Goal: Navigation & Orientation: Find specific page/section

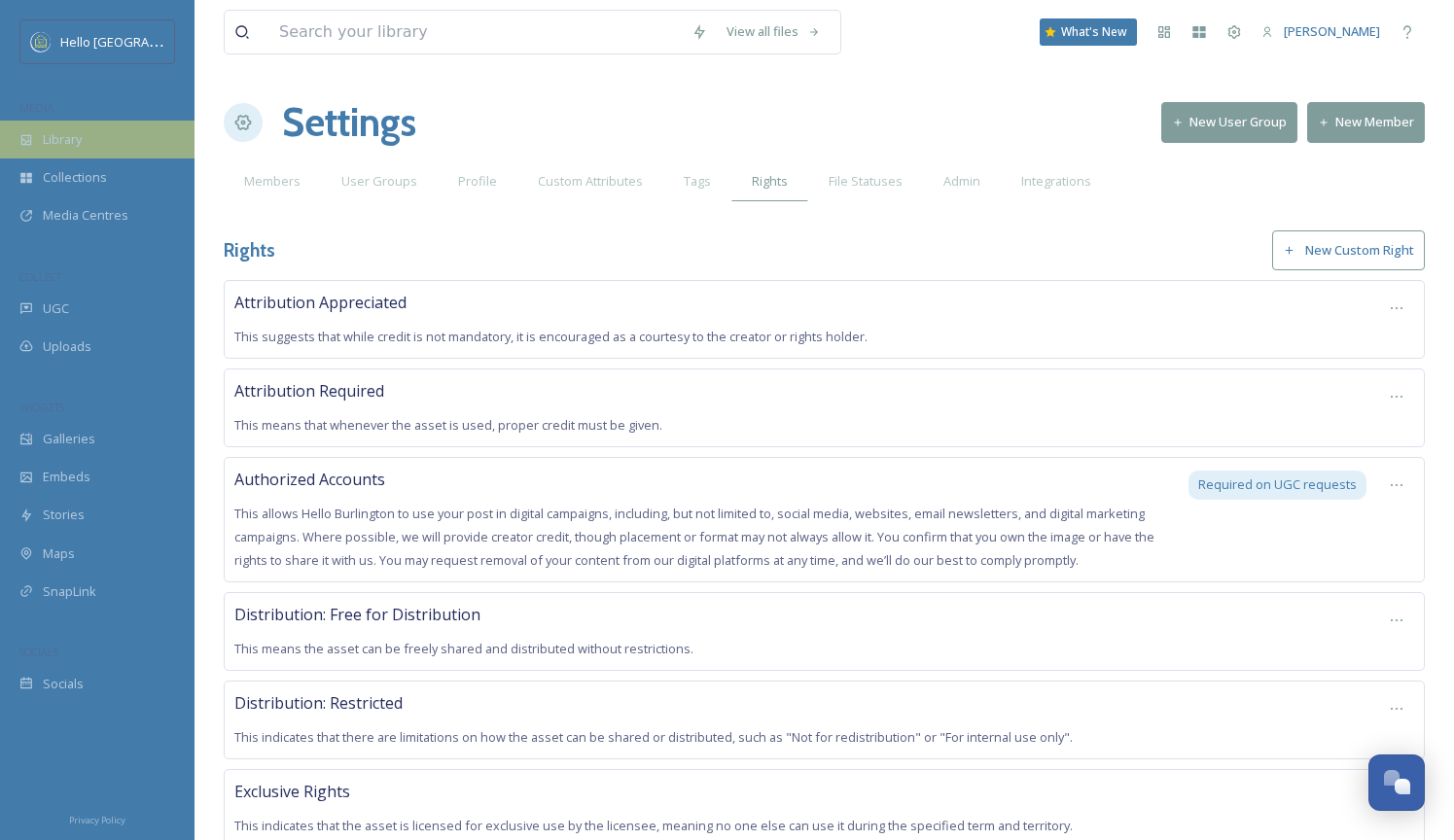
click at [46, 131] on span "Library" at bounding box center [62, 139] width 39 height 18
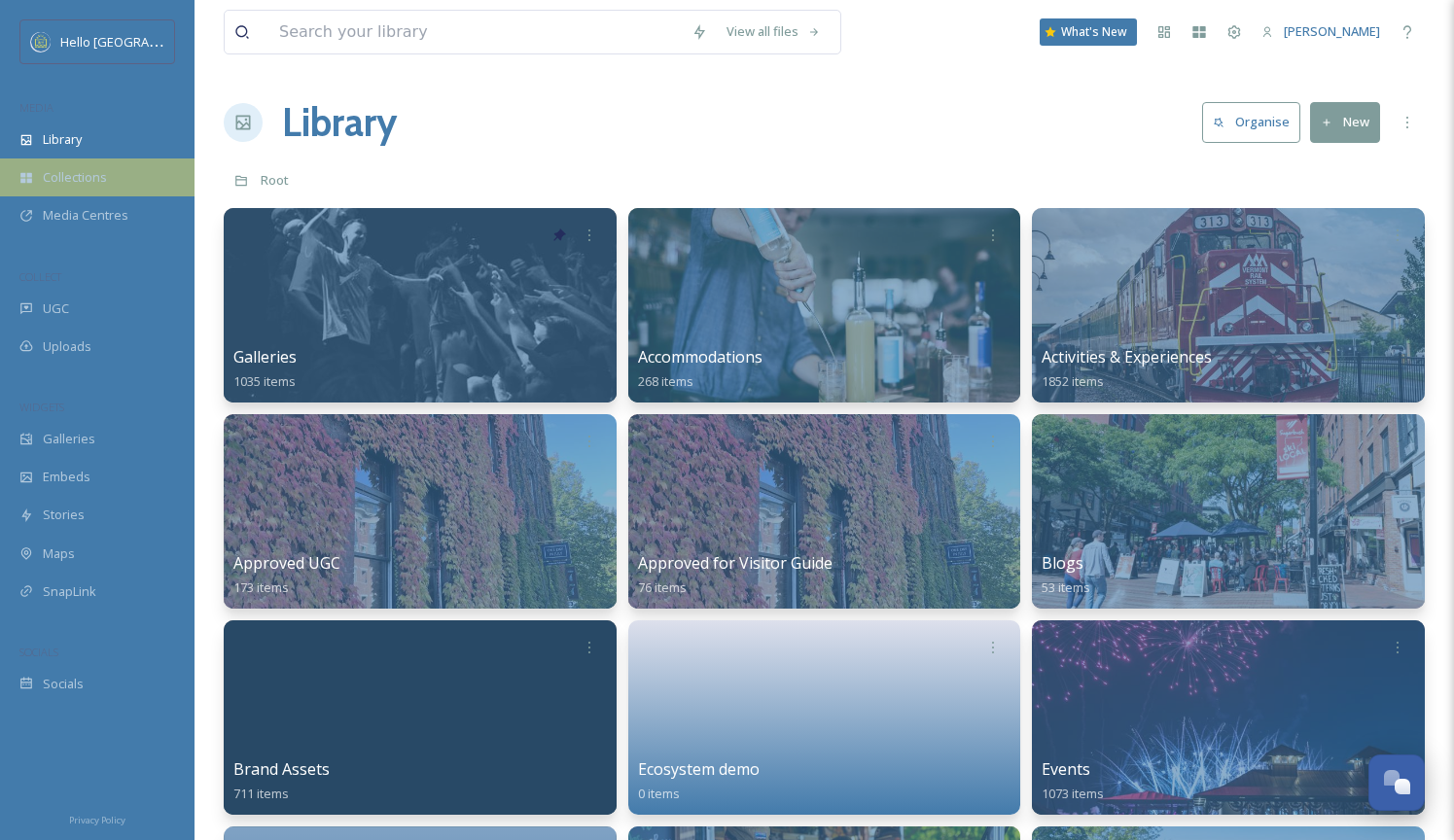
click at [107, 192] on div "Collections" at bounding box center [97, 178] width 195 height 38
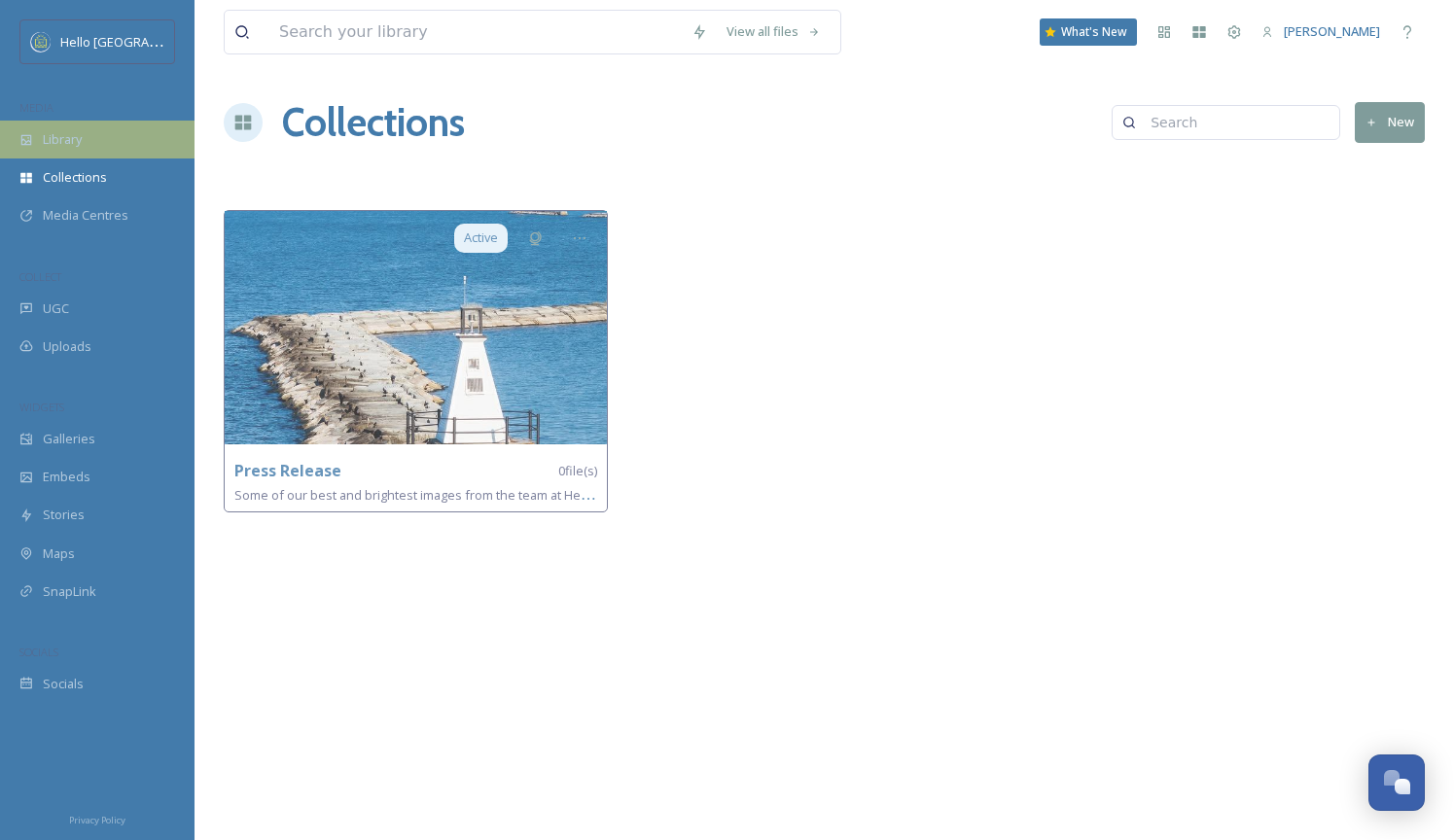
click at [115, 148] on div "Library" at bounding box center [97, 140] width 195 height 38
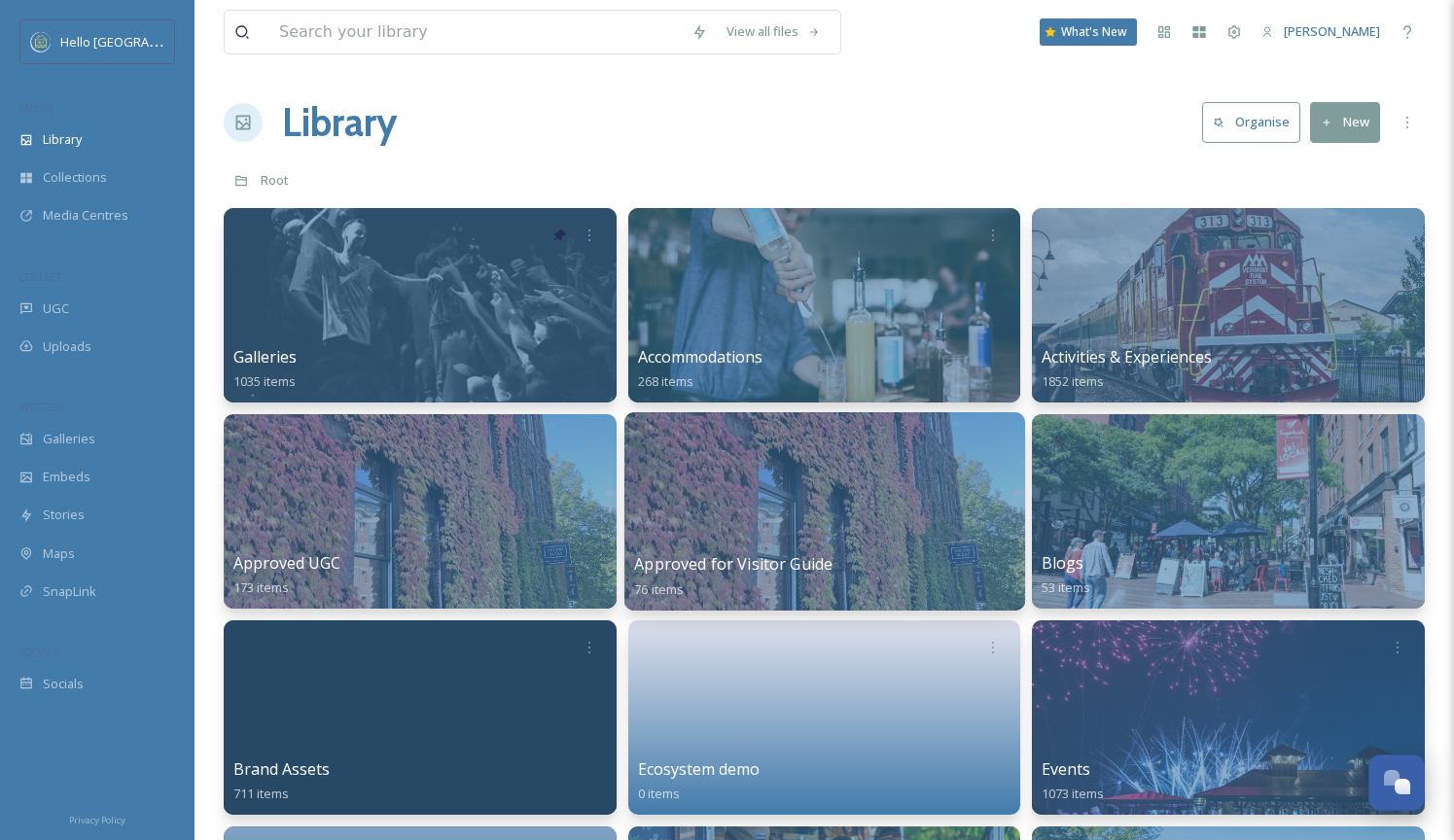
click at [820, 519] on div at bounding box center [824, 511] width 401 height 199
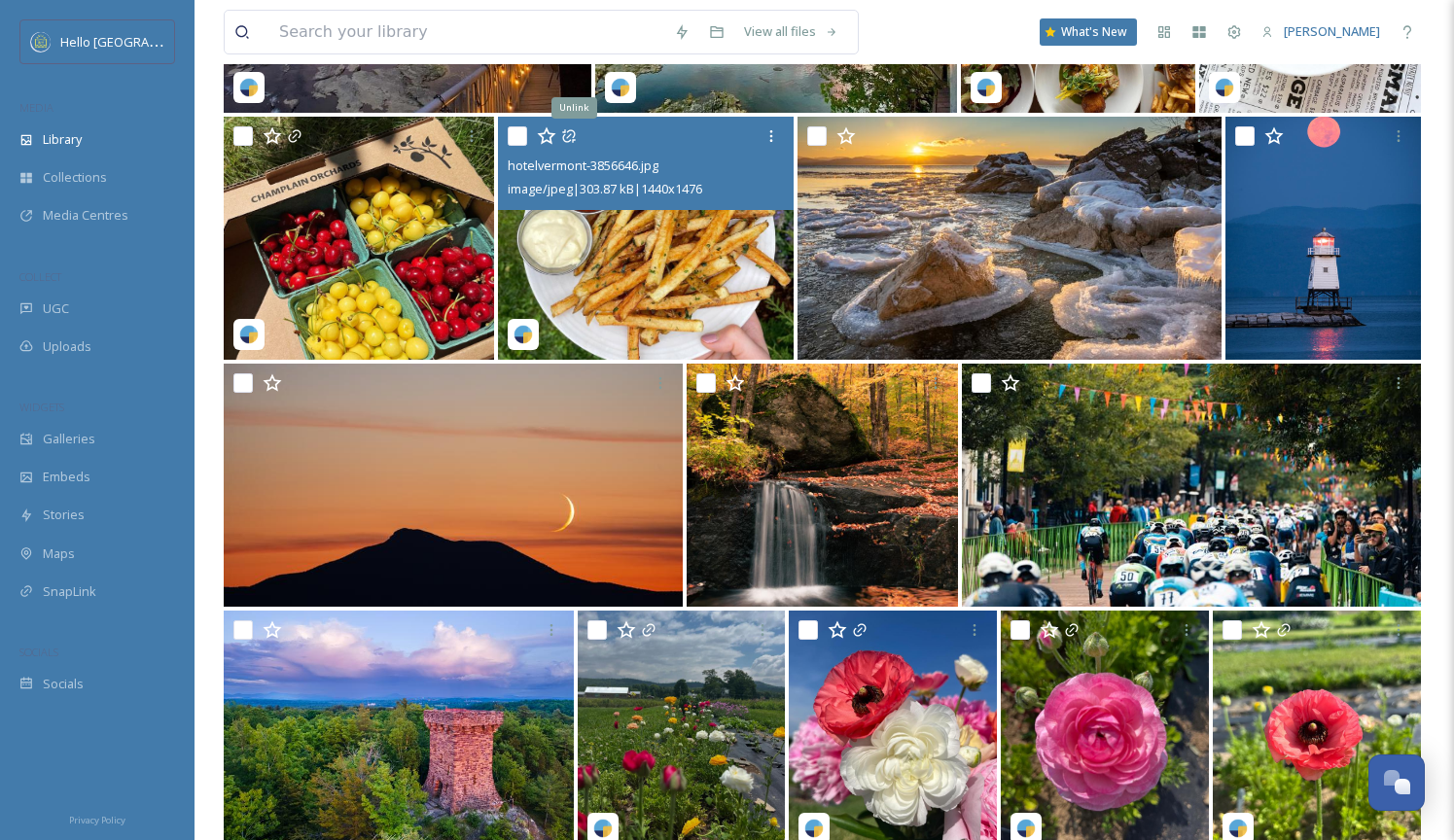
scroll to position [1394, 0]
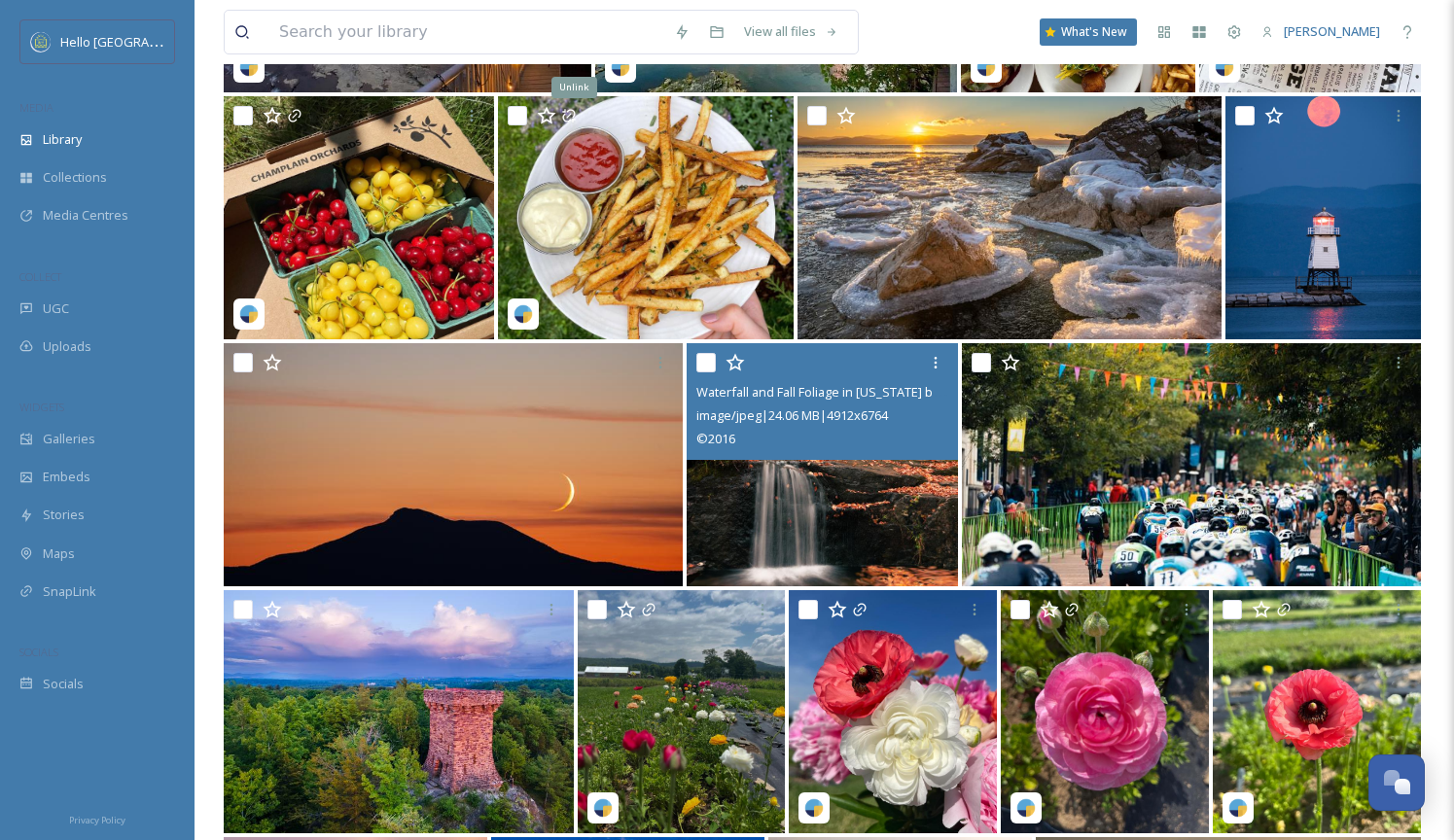
click at [779, 497] on img at bounding box center [822, 464] width 272 height 243
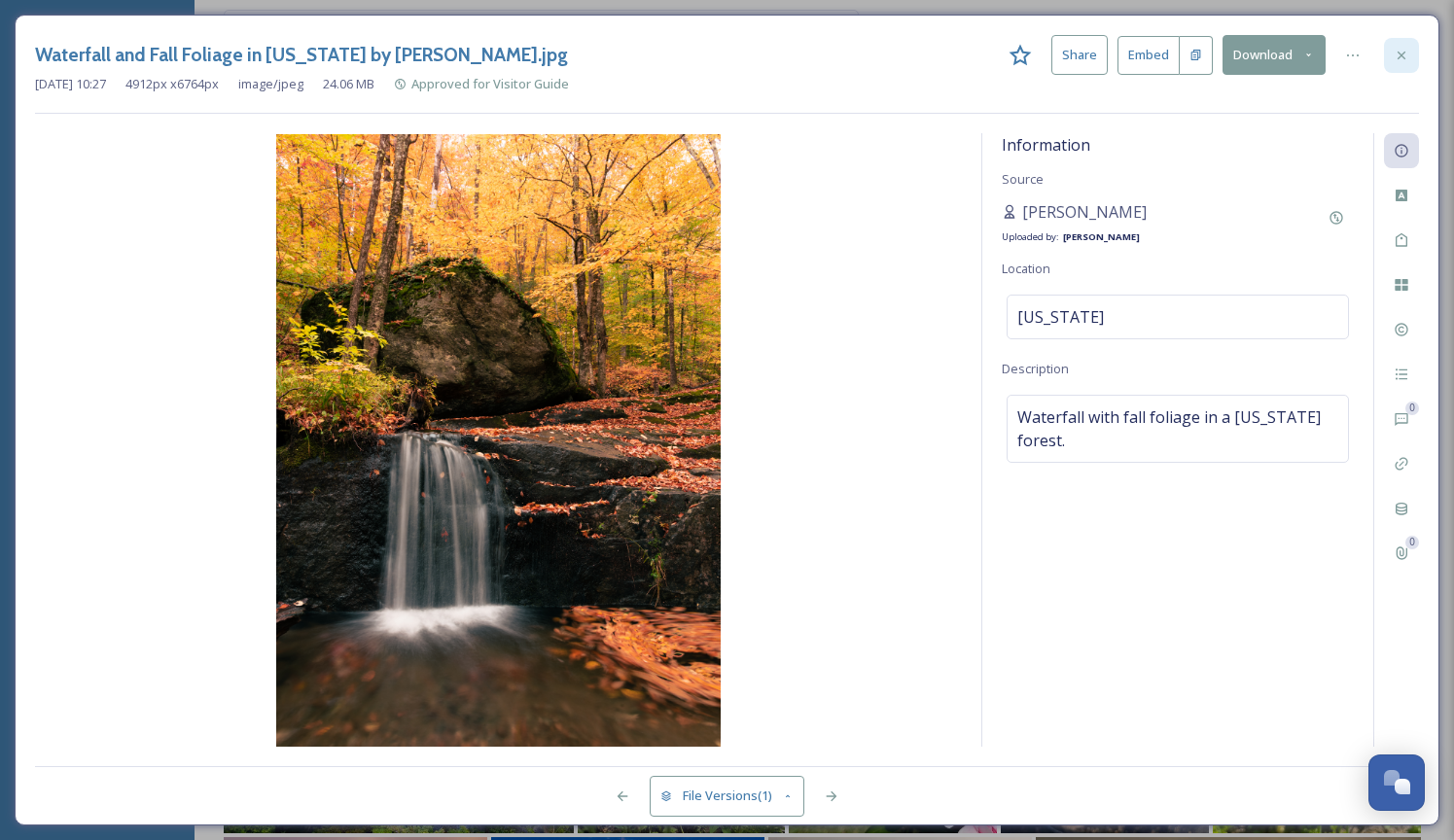
click at [1398, 45] on div at bounding box center [1401, 55] width 35 height 35
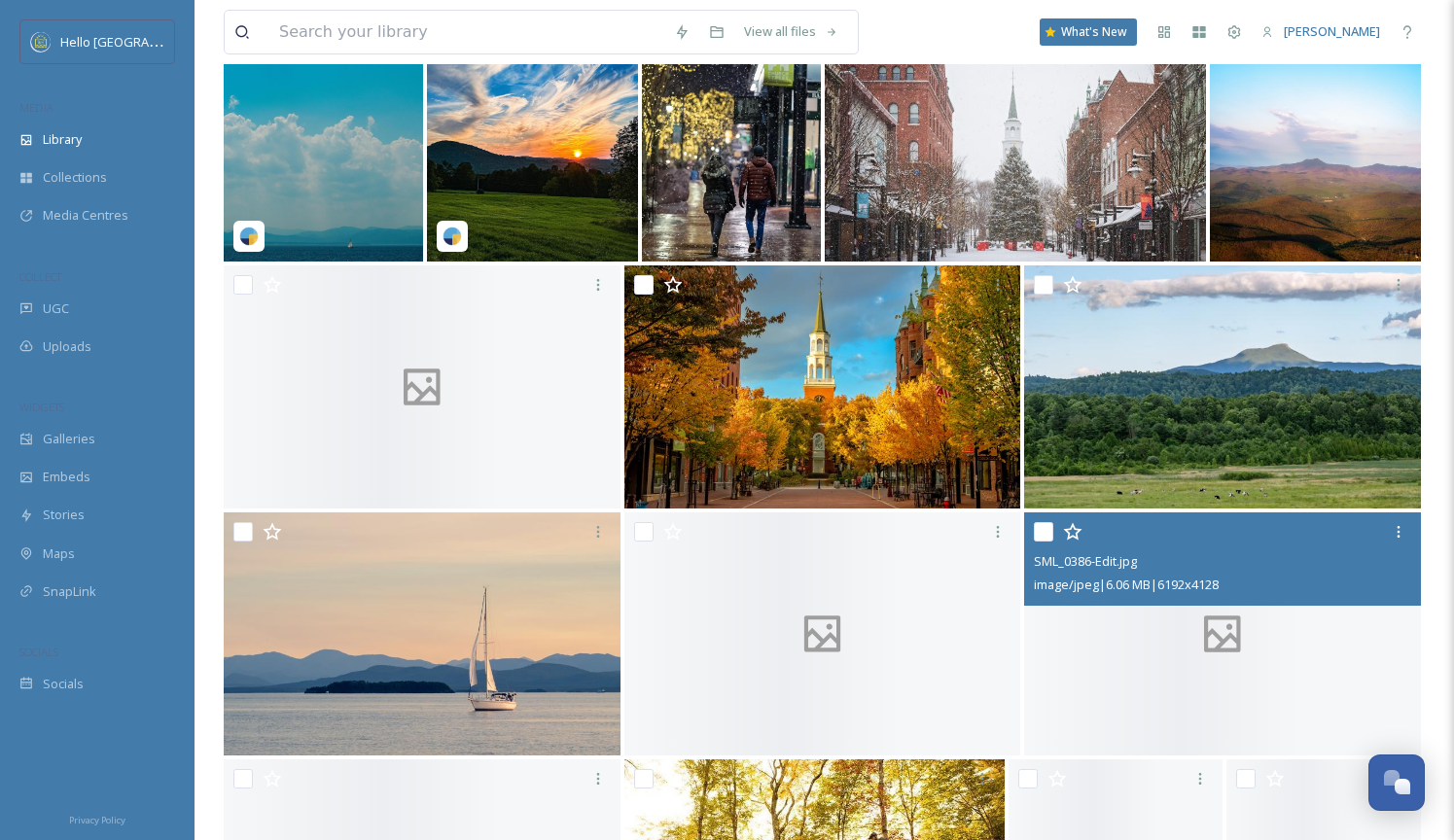
scroll to position [2970, 0]
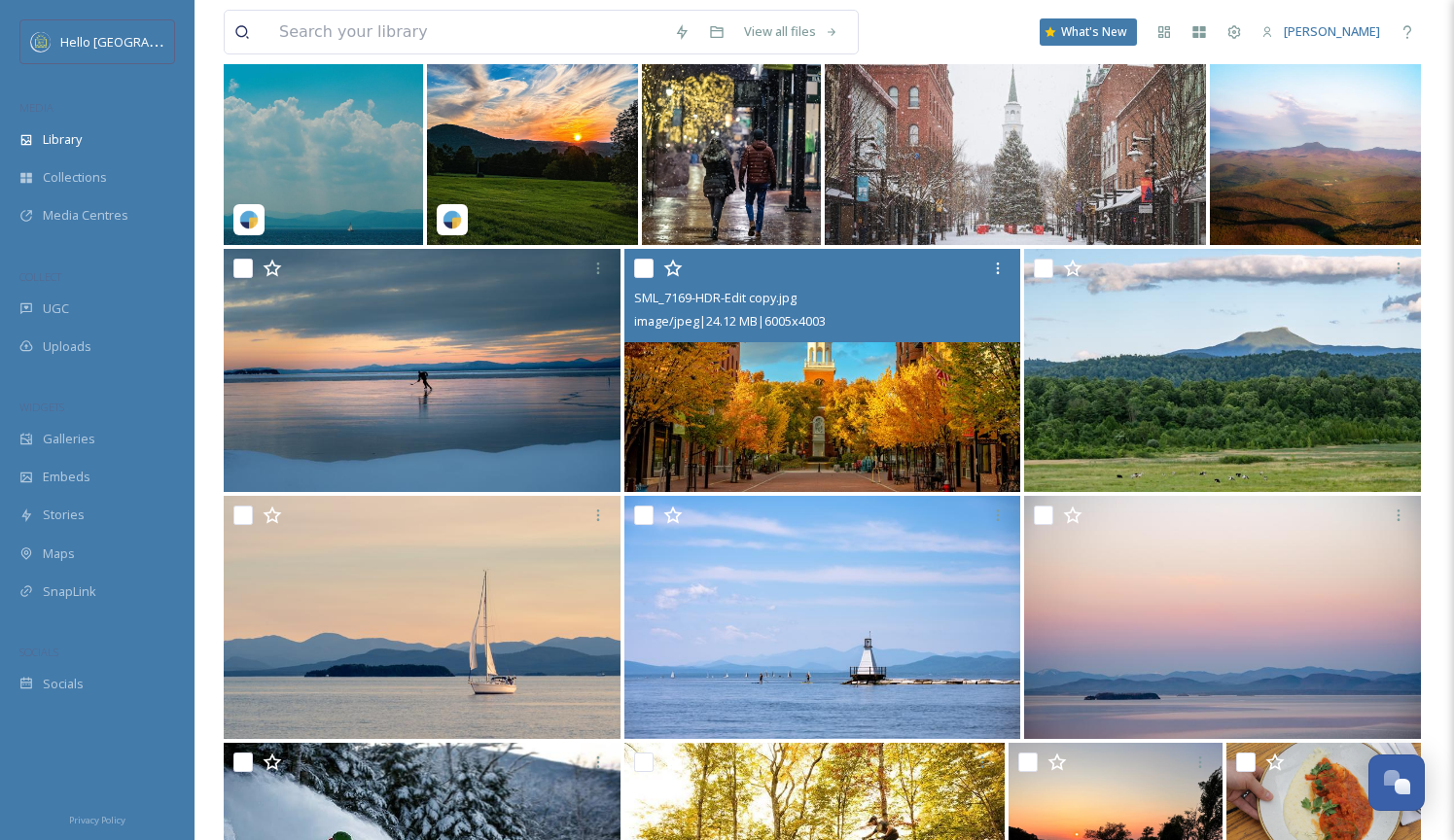
click at [774, 453] on img at bounding box center [822, 370] width 397 height 243
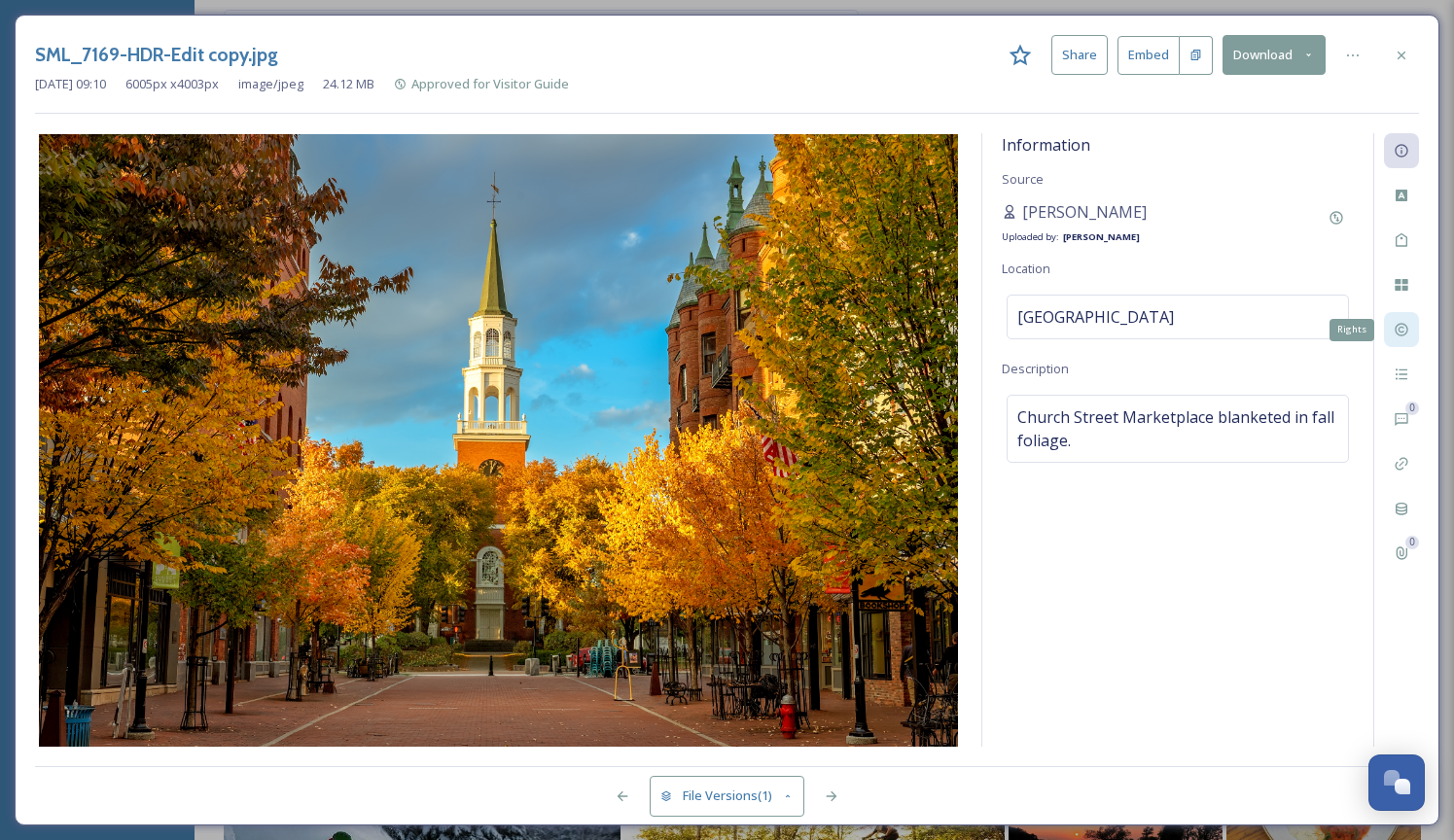
click at [1400, 333] on icon at bounding box center [1402, 330] width 16 height 16
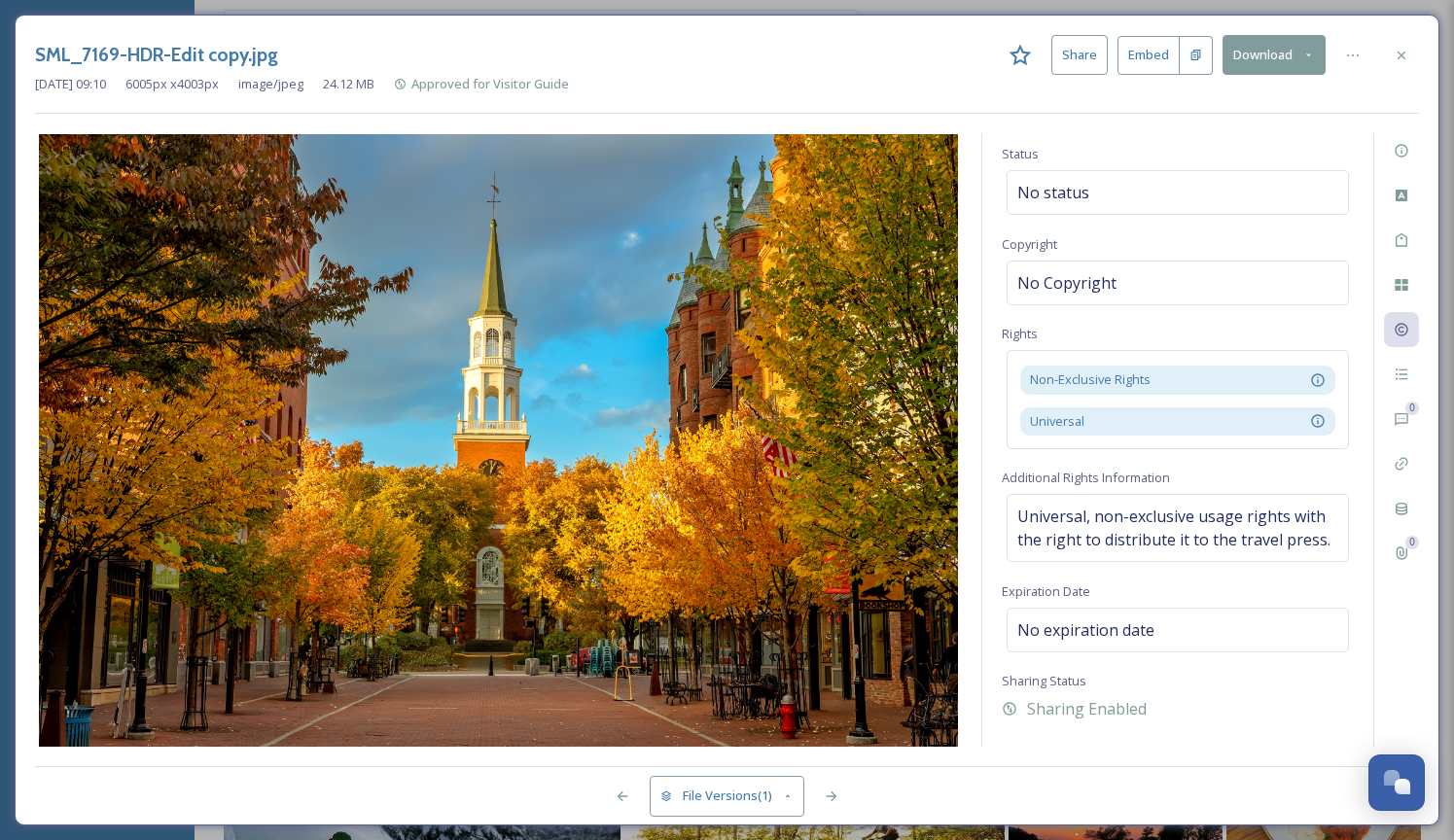
scroll to position [58, 0]
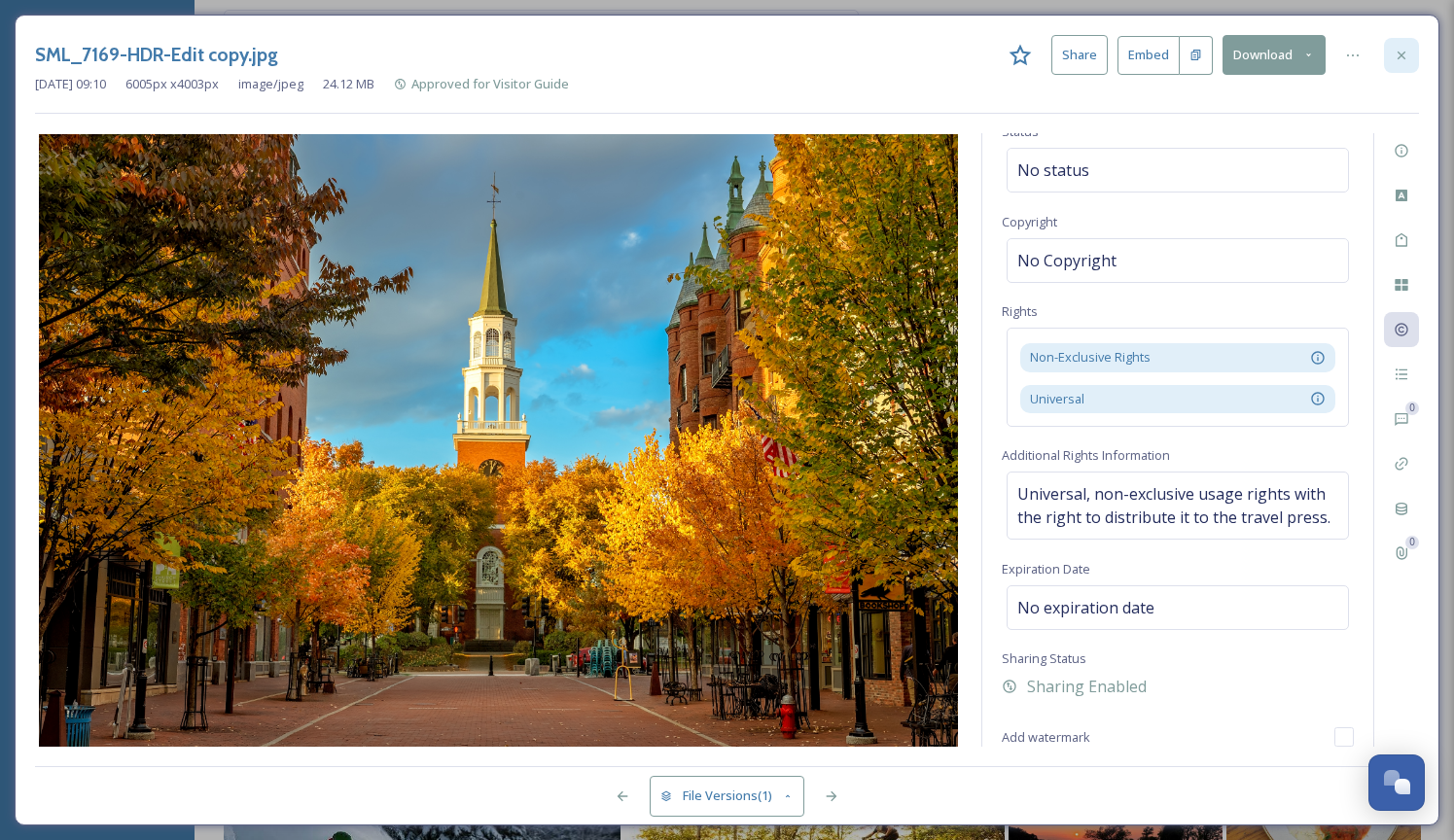
click at [1401, 59] on icon at bounding box center [1402, 56] width 16 height 16
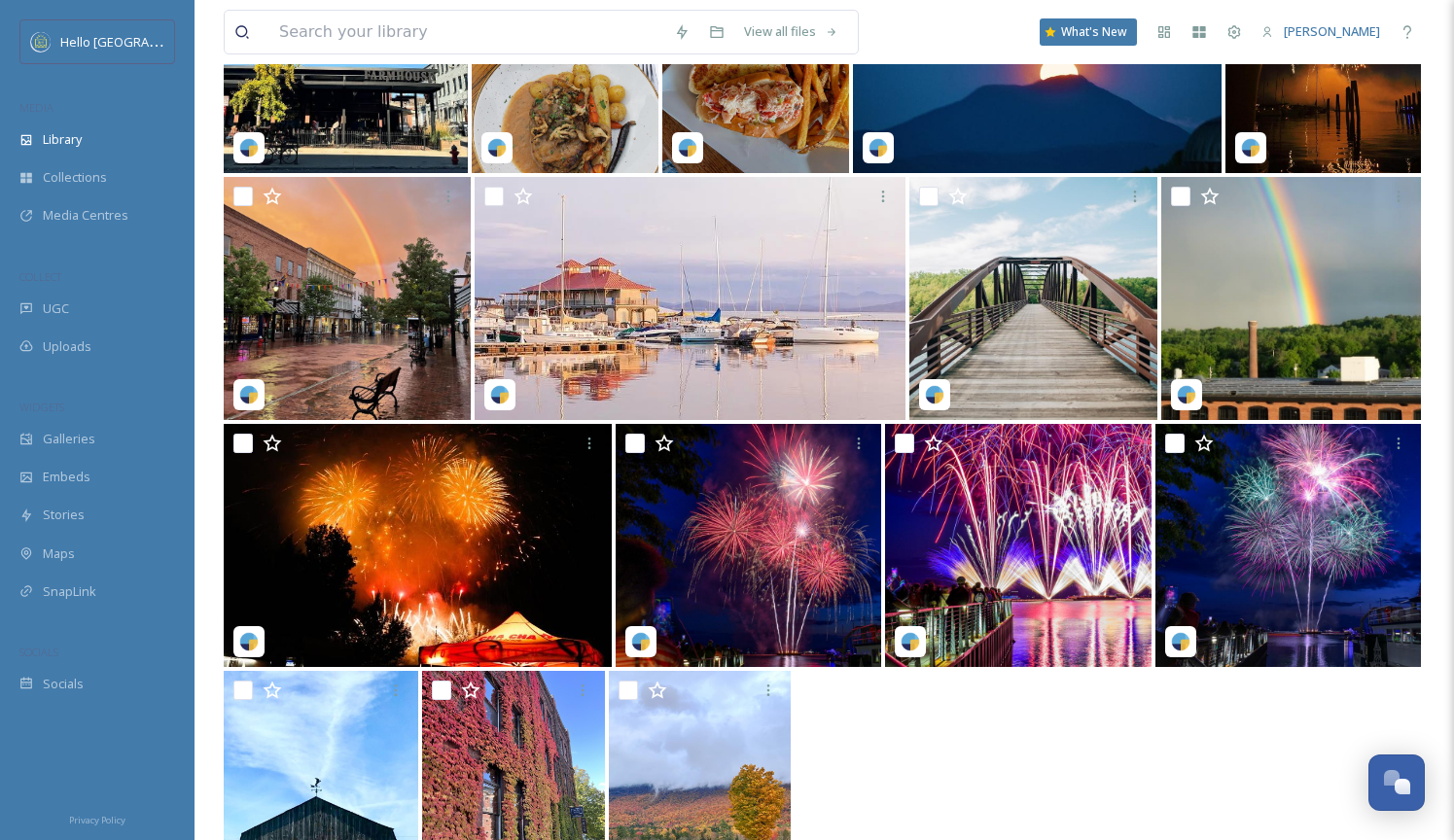
scroll to position [4131, 0]
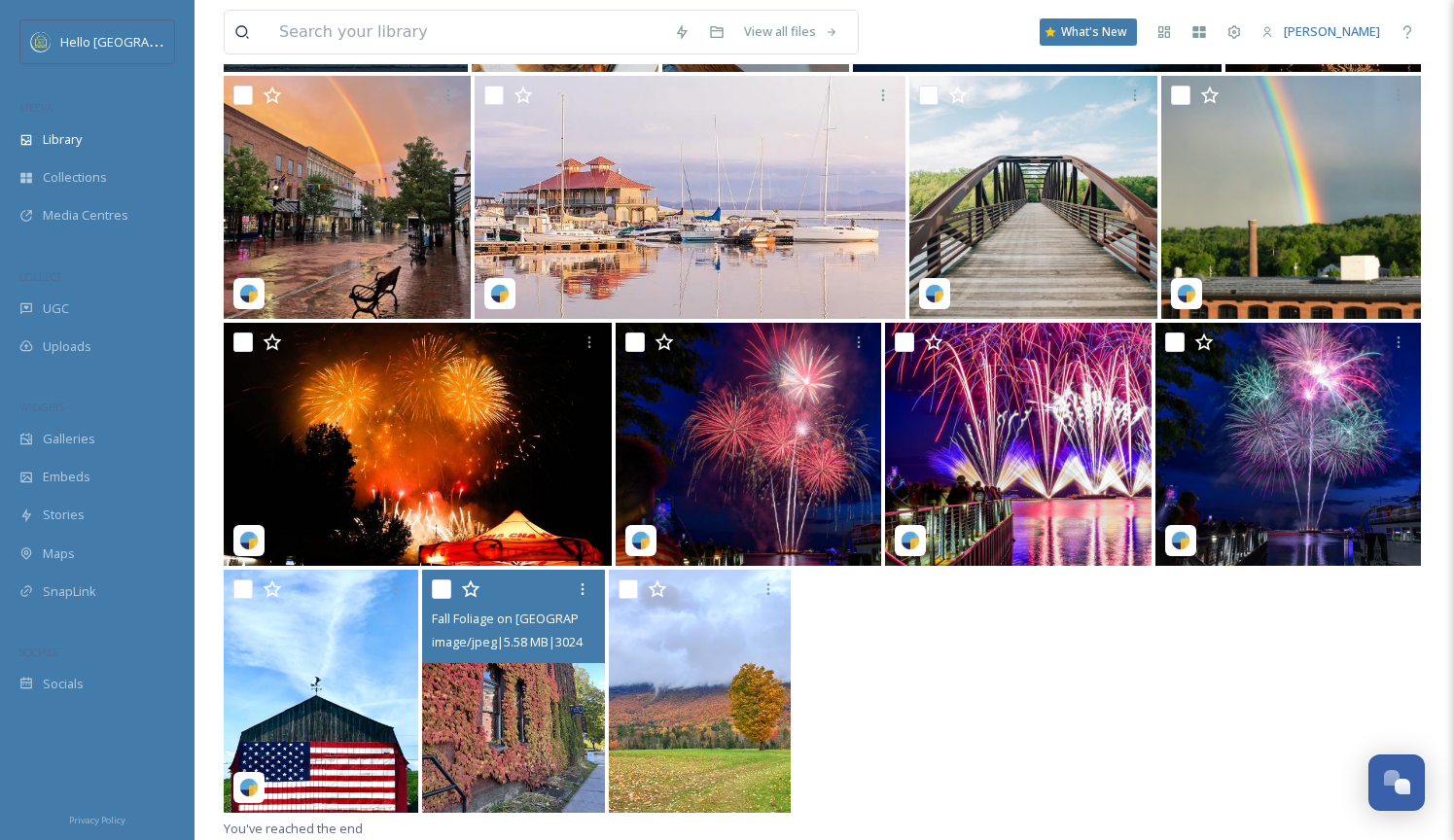
click at [572, 696] on img at bounding box center [513, 690] width 183 height 243
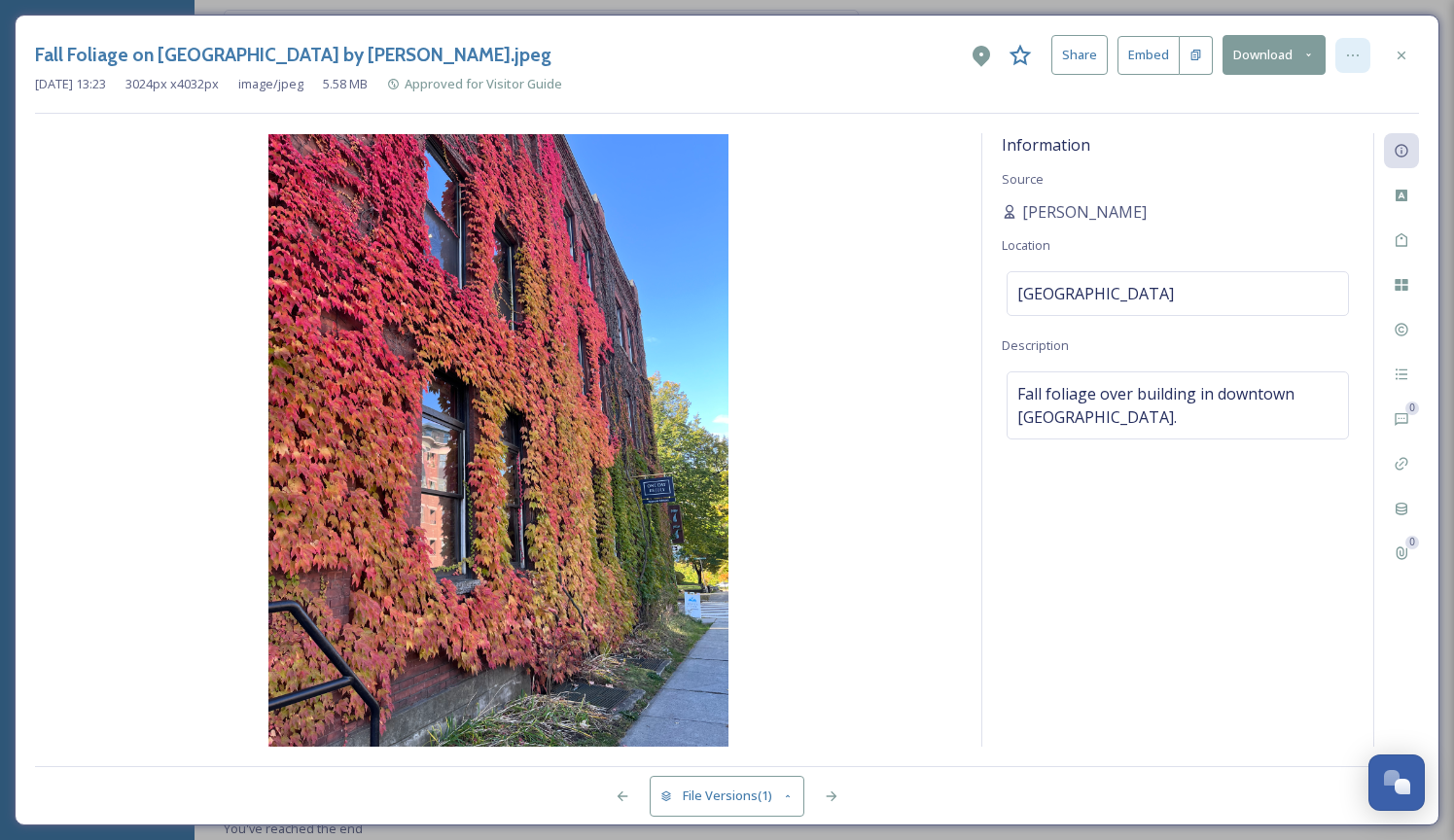
click at [1363, 68] on div at bounding box center [1353, 55] width 35 height 35
click at [1409, 43] on div at bounding box center [1401, 55] width 35 height 35
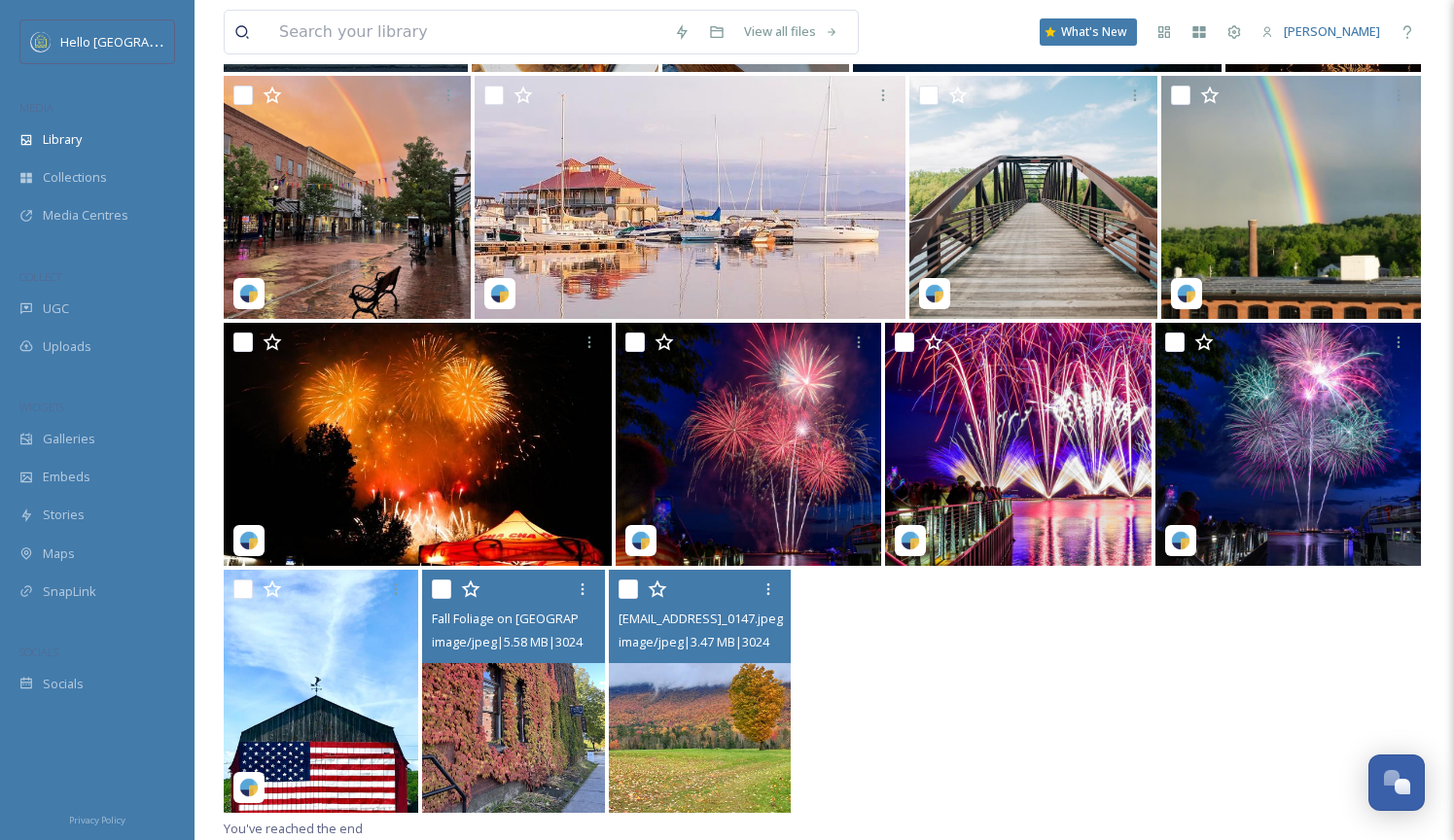
click at [690, 731] on img at bounding box center [700, 690] width 183 height 243
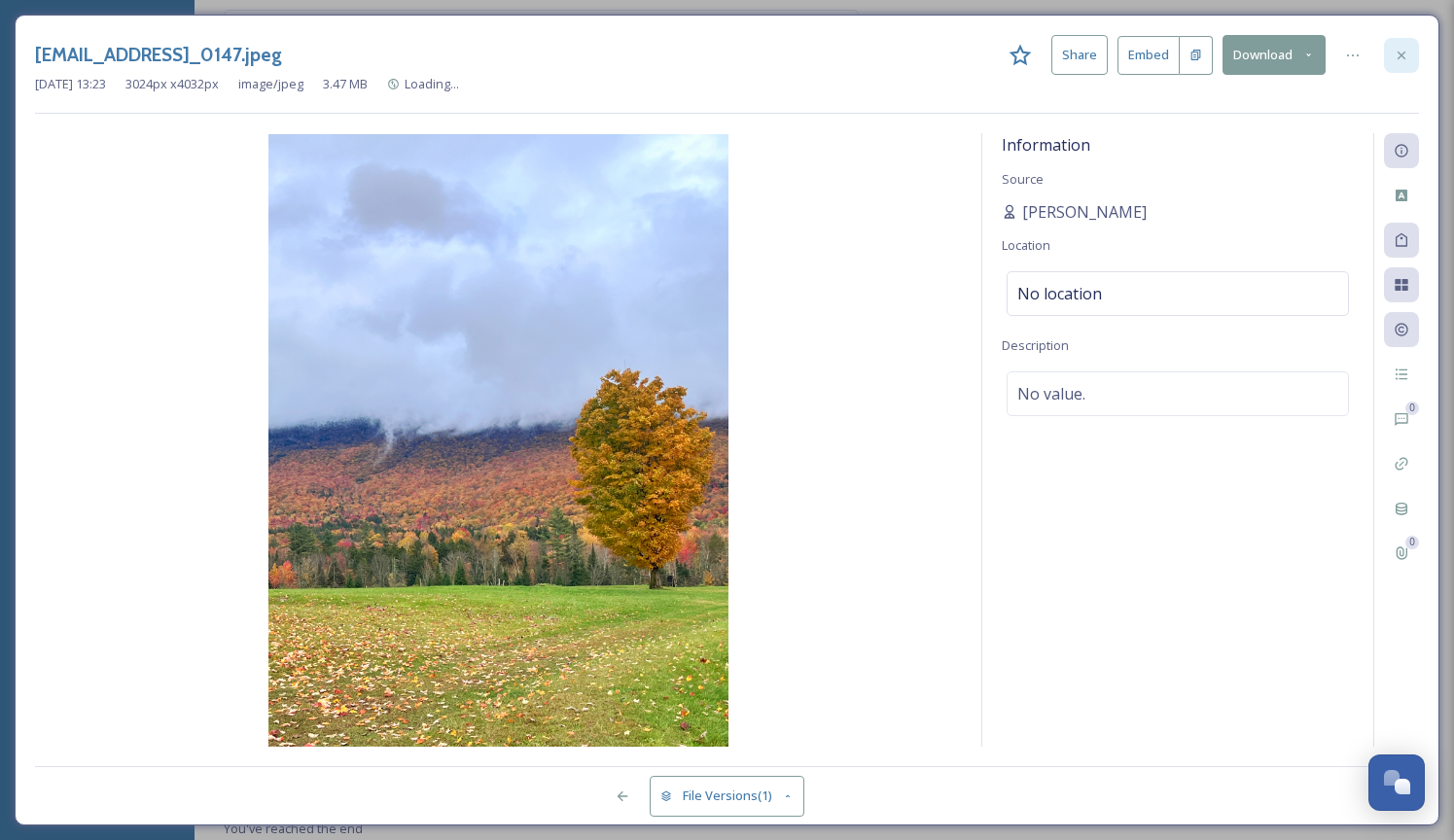
click at [1405, 56] on icon at bounding box center [1402, 56] width 16 height 16
